Goal: Task Accomplishment & Management: Use online tool/utility

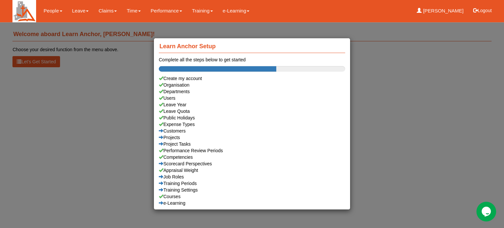
click at [81, 10] on div "Learn Anchor Setup Complete all the steps below to get started Create my accoun…" at bounding box center [252, 114] width 504 height 228
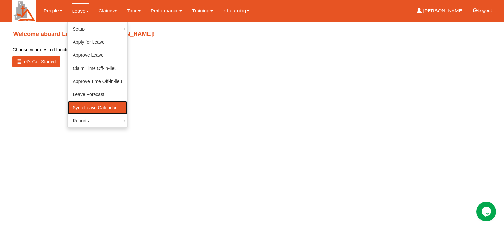
click at [84, 106] on link "Sync Leave Calendar" at bounding box center [98, 107] width 60 height 13
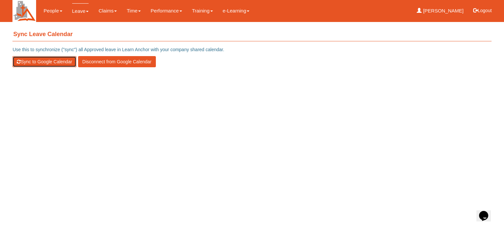
click at [38, 61] on button "Sync to Google Calendar" at bounding box center [44, 61] width 64 height 11
